Goal: Navigation & Orientation: Find specific page/section

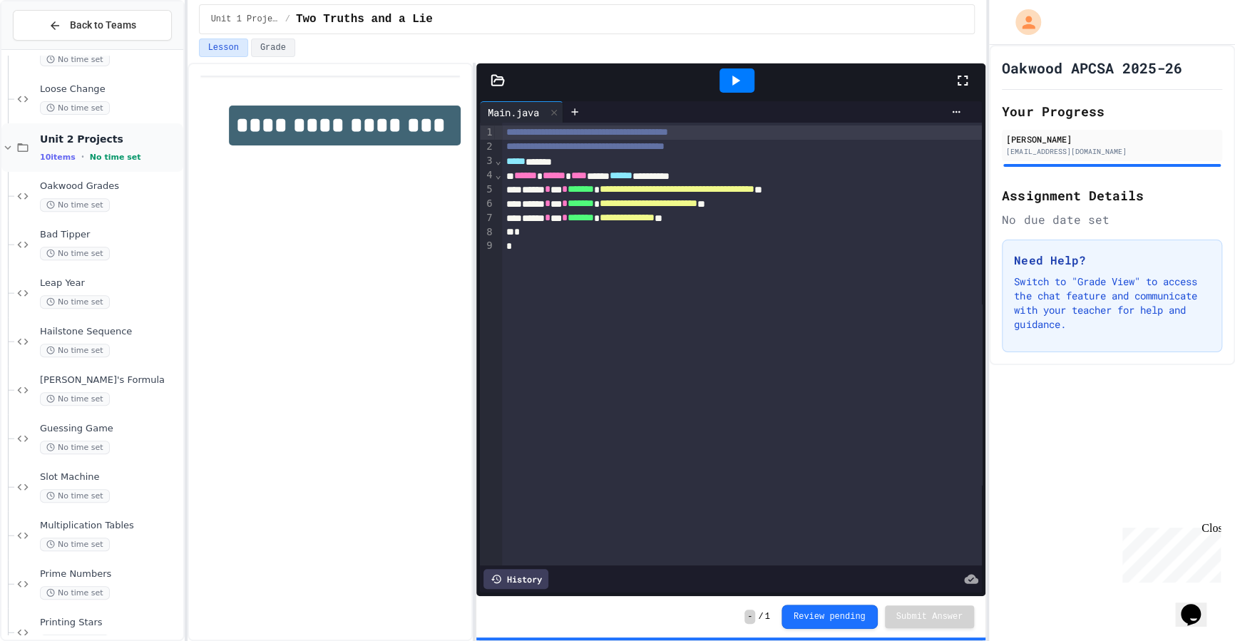
scroll to position [310, 0]
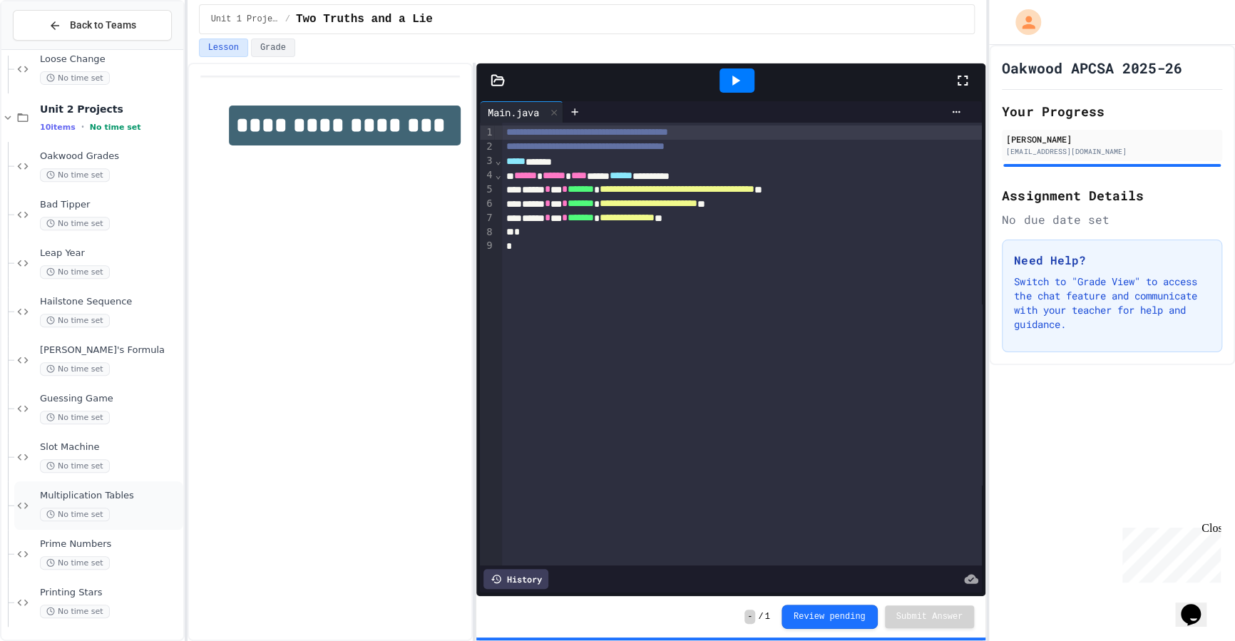
click at [127, 521] on div "Multiplication Tables No time set" at bounding box center [98, 505] width 169 height 49
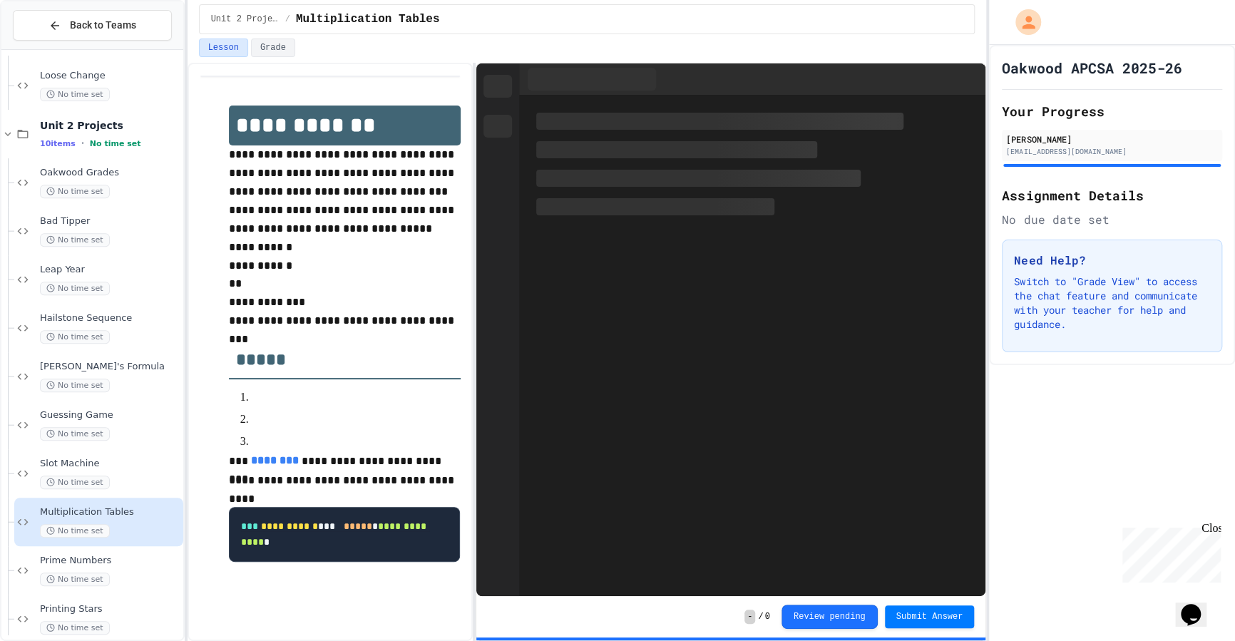
scroll to position [310, 0]
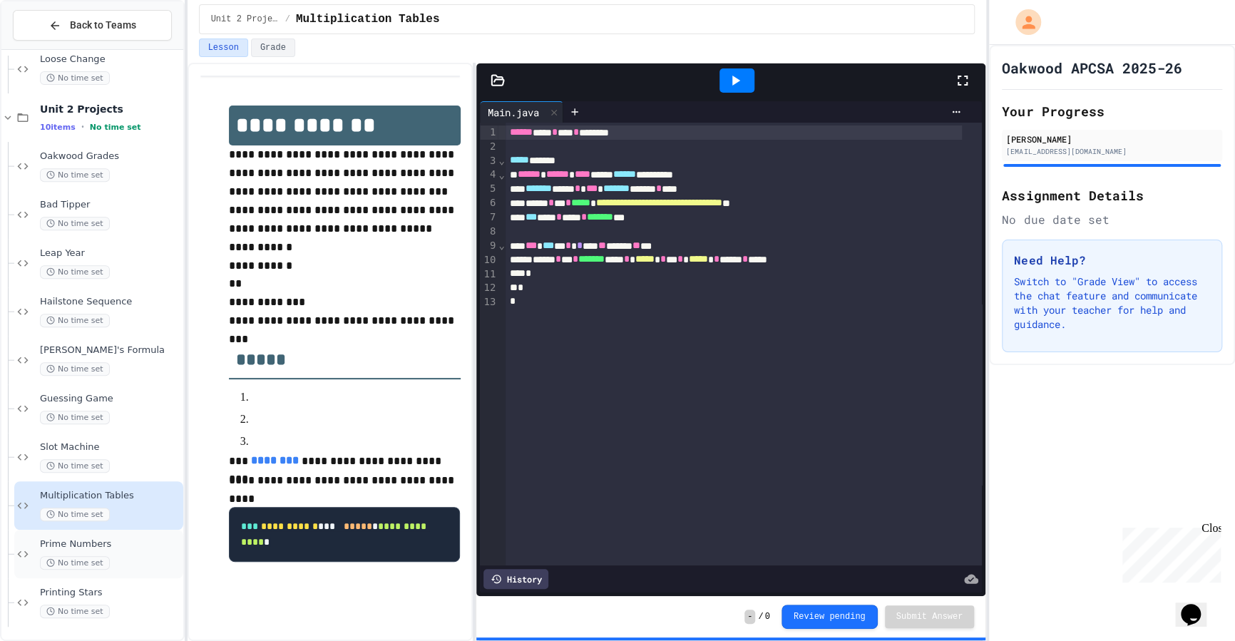
click at [127, 556] on div "No time set" at bounding box center [110, 563] width 141 height 14
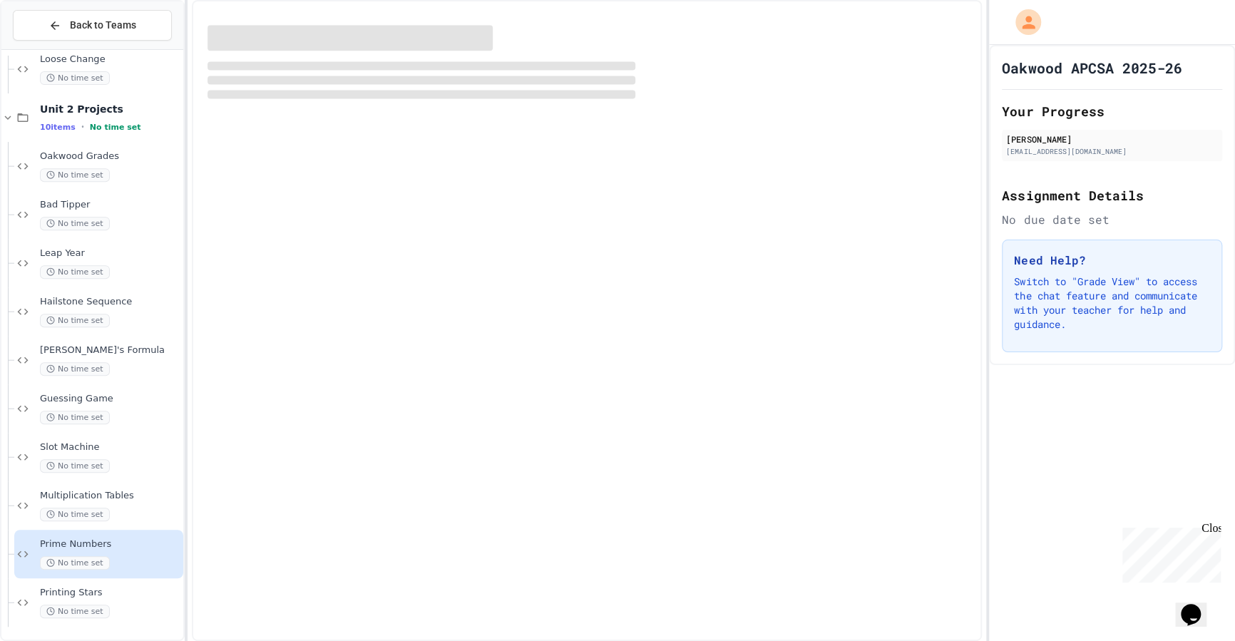
scroll to position [294, 0]
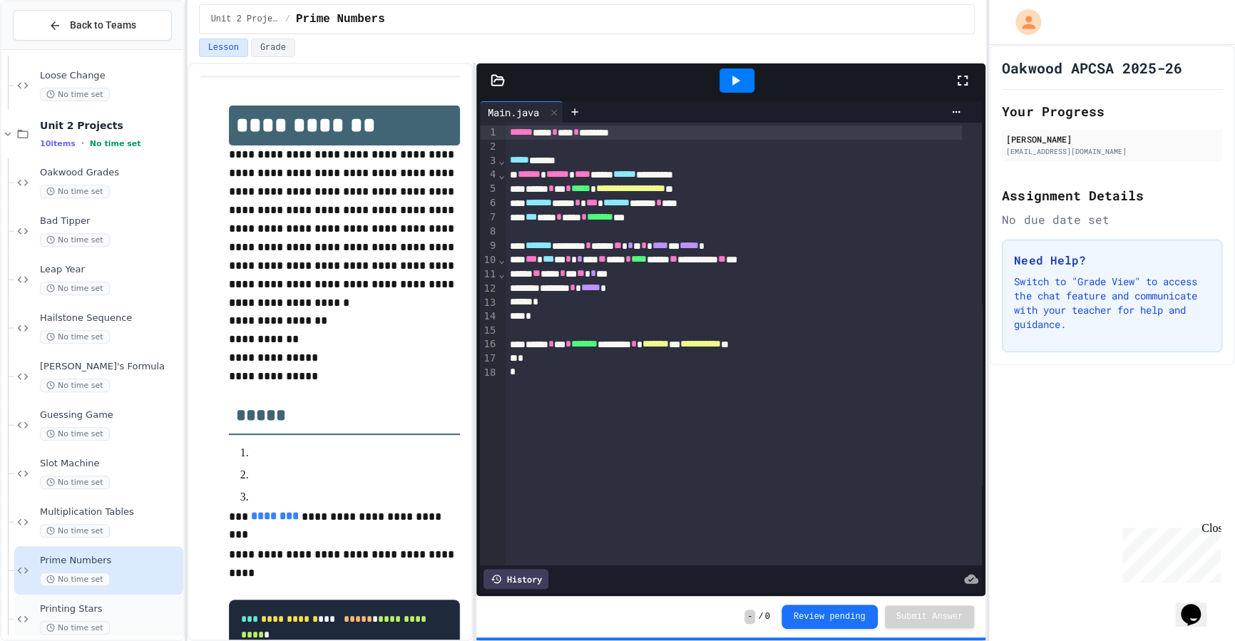
click at [122, 613] on span "Printing Stars" at bounding box center [110, 609] width 141 height 12
